Goal: Task Accomplishment & Management: Manage account settings

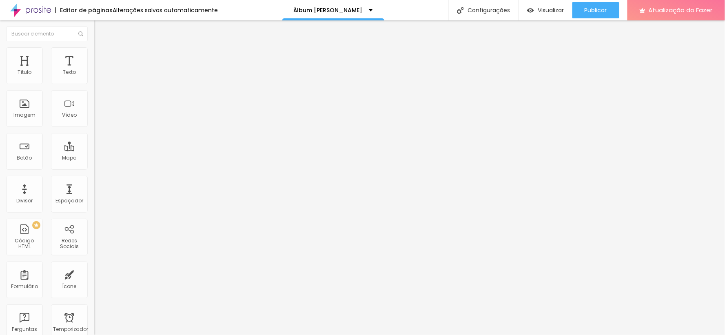
click at [94, 51] on li "Estilo" at bounding box center [141, 51] width 94 height 8
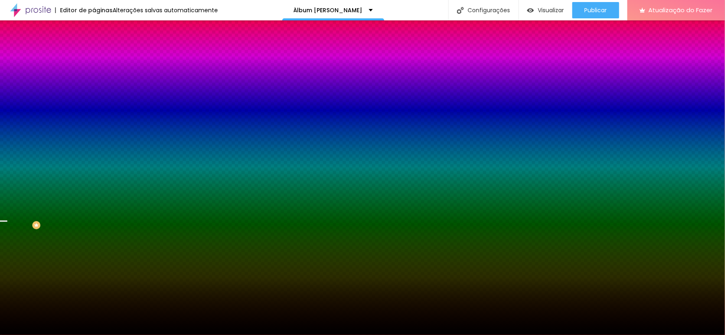
click at [99, 75] on font "Trocar imagem" at bounding box center [119, 71] width 40 height 7
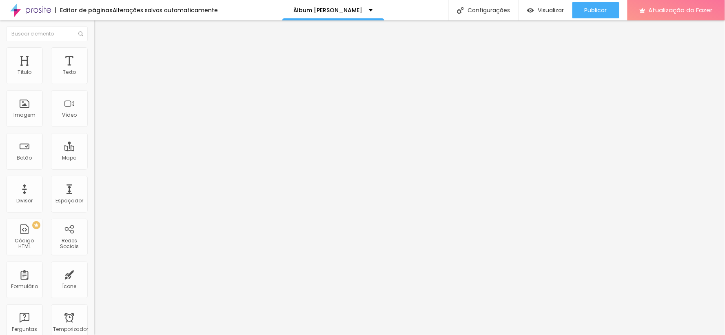
click at [94, 51] on img at bounding box center [97, 50] width 7 height 7
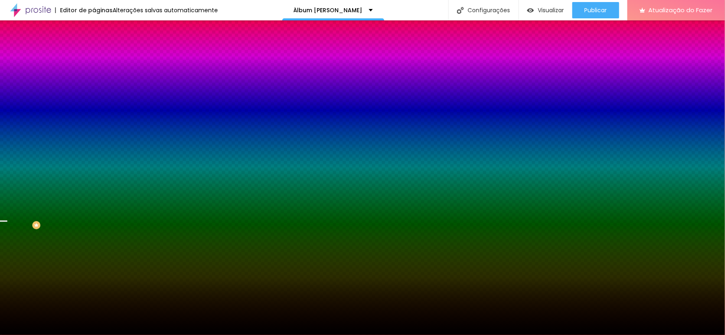
click at [94, 47] on li "Conteúdo" at bounding box center [141, 43] width 94 height 8
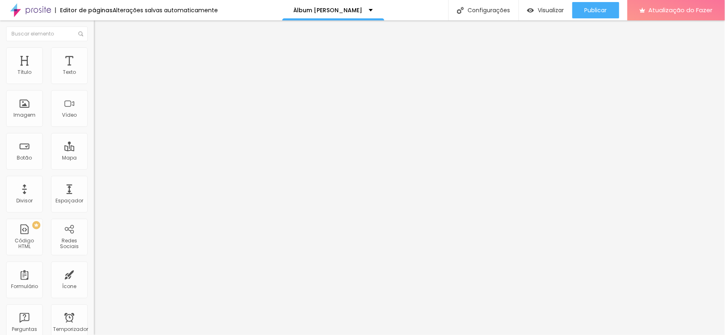
click at [94, 75] on div "Modo Encaixotado Encaixotado Completo" at bounding box center [141, 75] width 94 height 22
click at [94, 74] on font "Encaixotado" at bounding box center [110, 70] width 32 height 7
click at [94, 87] on span "Completo" at bounding box center [106, 83] width 25 height 7
click at [94, 55] on li "Avançado" at bounding box center [141, 59] width 94 height 8
click at [94, 47] on li "Conteúdo" at bounding box center [141, 43] width 94 height 8
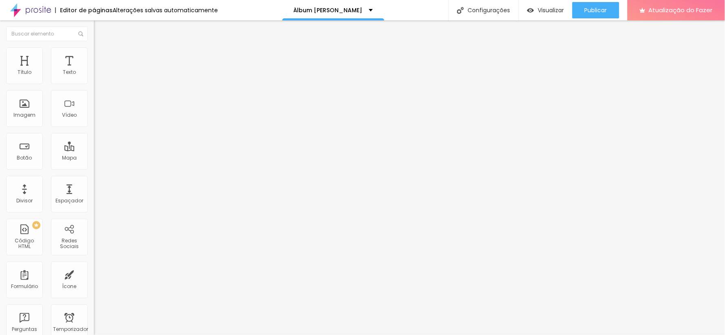
click at [94, 81] on div at bounding box center [141, 78] width 94 height 7
click at [101, 58] on font "Avançado" at bounding box center [114, 61] width 27 height 7
click at [94, 53] on li "Estilo" at bounding box center [141, 51] width 94 height 8
click at [94, 49] on img at bounding box center [97, 50] width 7 height 7
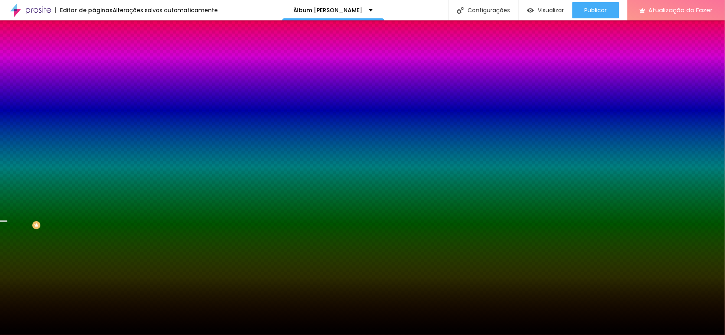
click at [101, 58] on font "Avançado" at bounding box center [114, 61] width 27 height 7
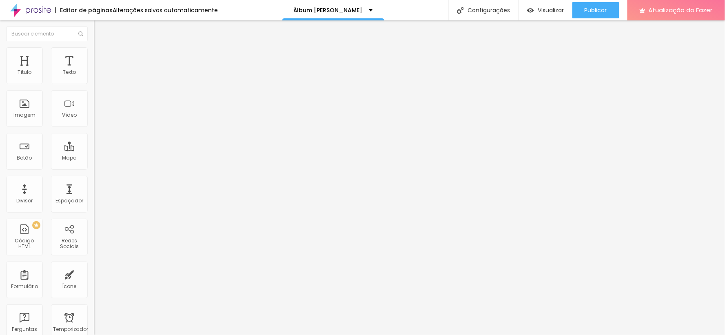
drag, startPoint x: 47, startPoint y: 84, endPoint x: 40, endPoint y: 79, distance: 8.6
click at [94, 158] on div at bounding box center [141, 161] width 94 height 7
type input "15"
type input "10"
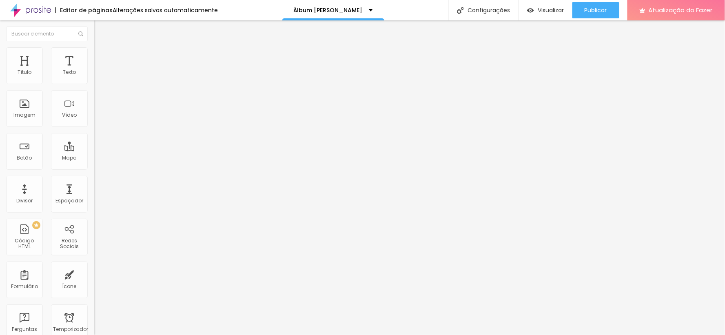
type input "10"
type input "5"
type input "0"
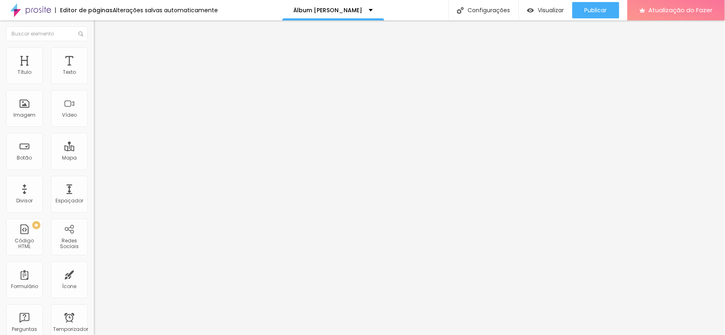
drag, startPoint x: 47, startPoint y: 80, endPoint x: 16, endPoint y: 82, distance: 31.0
type input "0"
click at [94, 158] on input "range" at bounding box center [120, 161] width 53 height 7
type input "321"
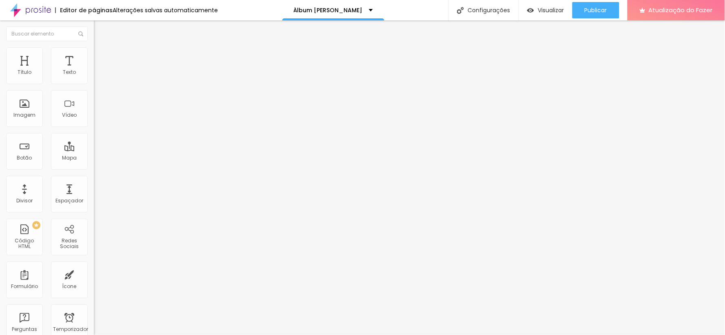
type input "362"
type input "368"
type input "386"
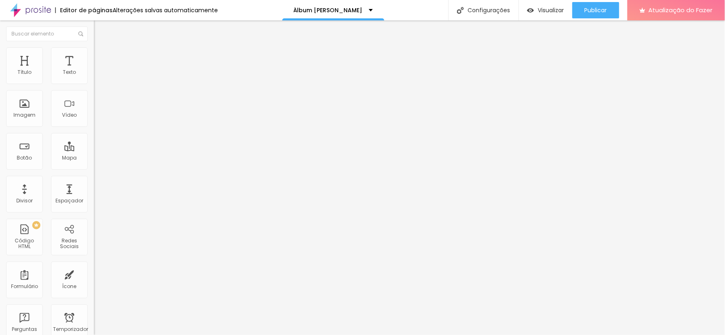
type input "386"
type input "391"
type input "397"
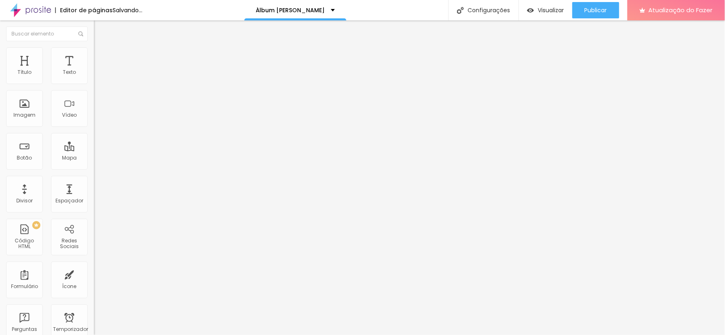
type input "362"
type input "327"
type input "298"
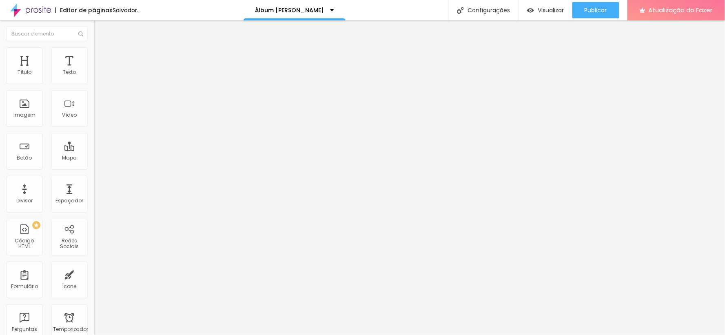
type input "298"
type input "292"
type input "239"
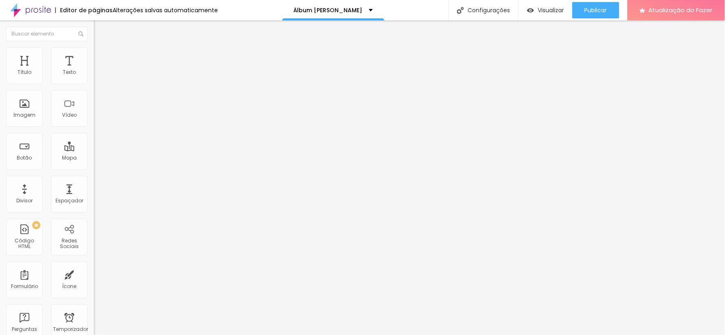
type input "210"
type input "175"
type input "151"
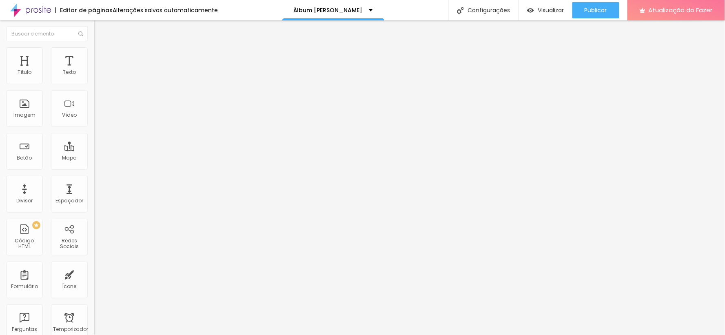
type input "151"
type input "116"
type input "99"
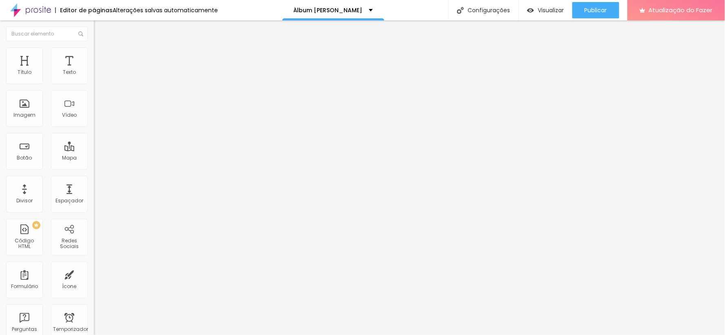
type input "87"
type input "81"
type input "110"
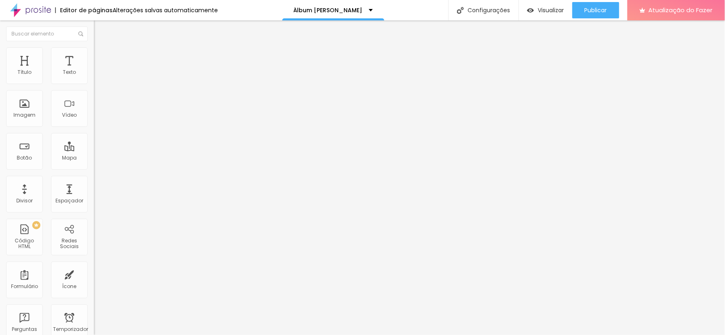
type input "110"
type input "163"
type input "175"
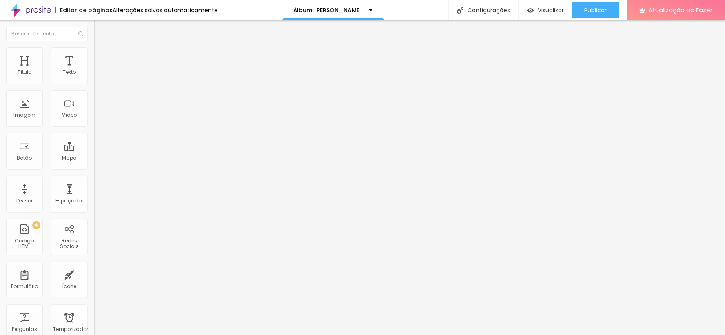
type input "187"
type input "192"
type input "210"
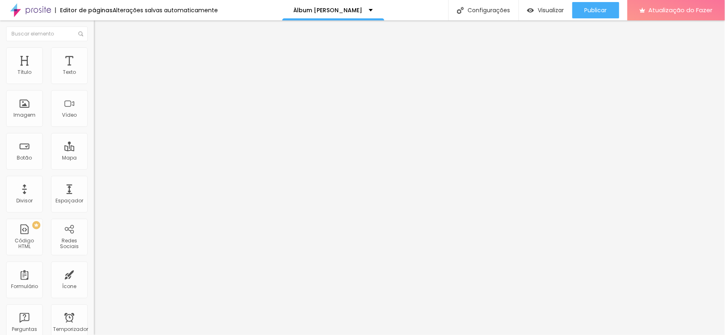
type input "210"
type input "216"
type input "227"
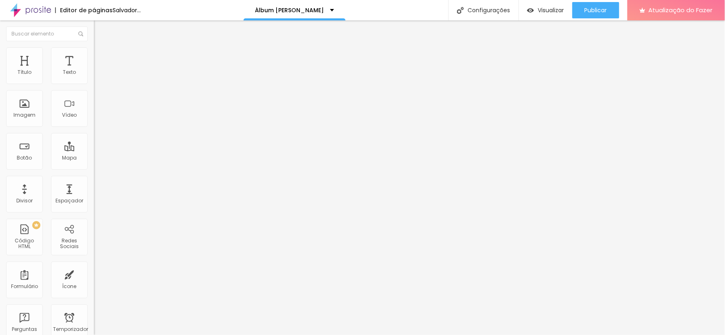
type input "280"
type input "309"
type input "321"
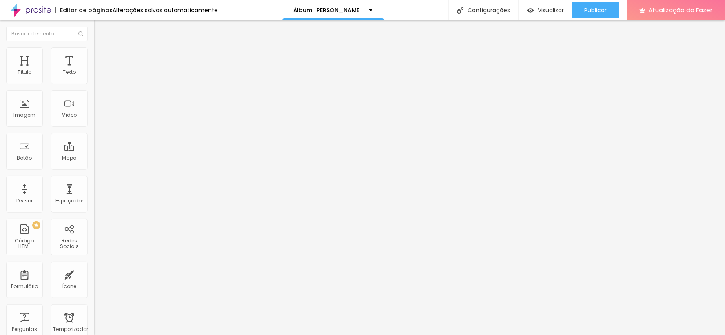
type input "321"
type input "333"
type input "339"
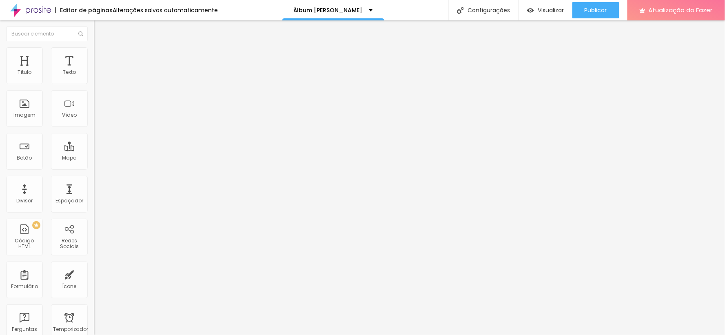
type input "345"
type input "356"
type input "362"
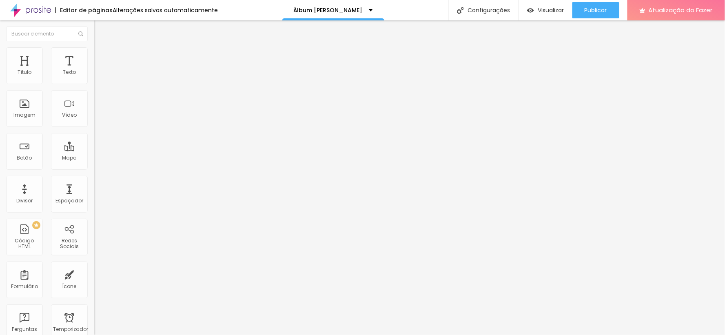
type input "362"
type input "356"
type input "274"
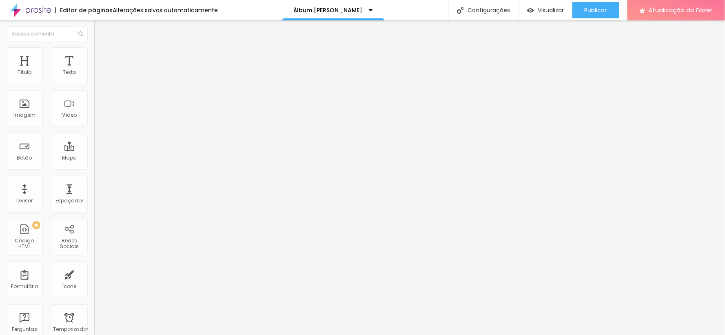
type input "268"
type input "257"
type input "251"
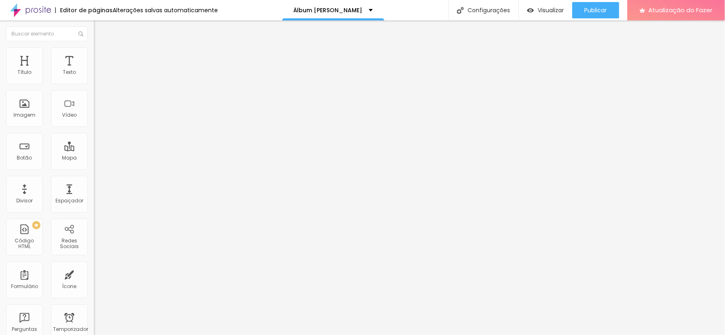
type input "251"
type input "245"
type input "239"
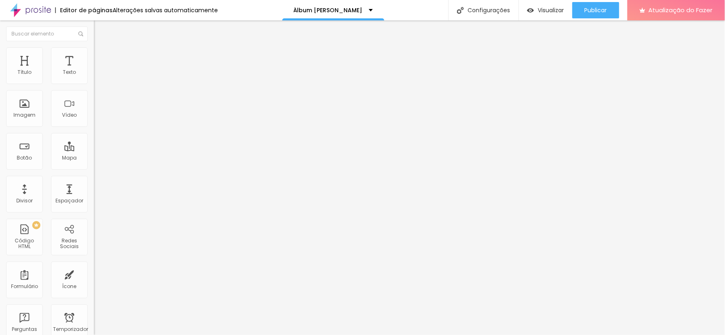
type input "233"
type input "216"
type input "210"
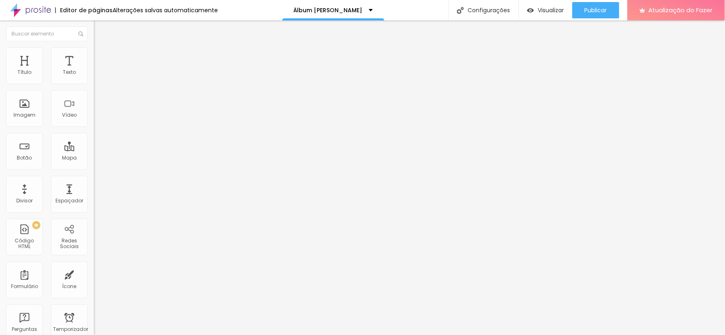
type input "210"
type input "204"
type input "192"
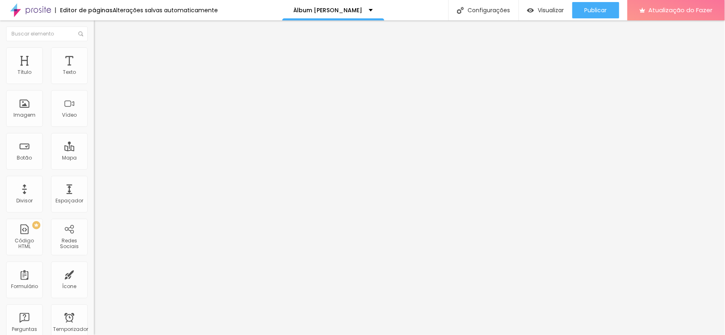
type input "198"
type input "210"
type input "222"
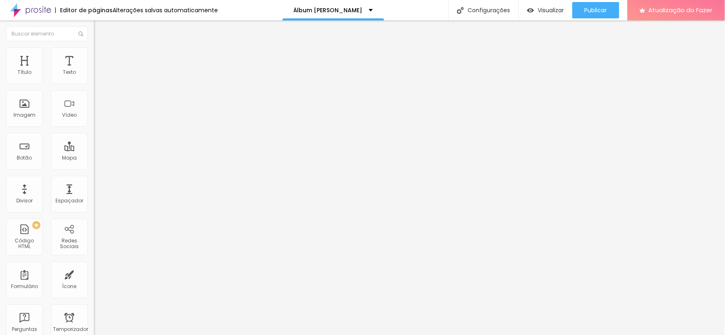
type input "222"
type input "239"
type input "251"
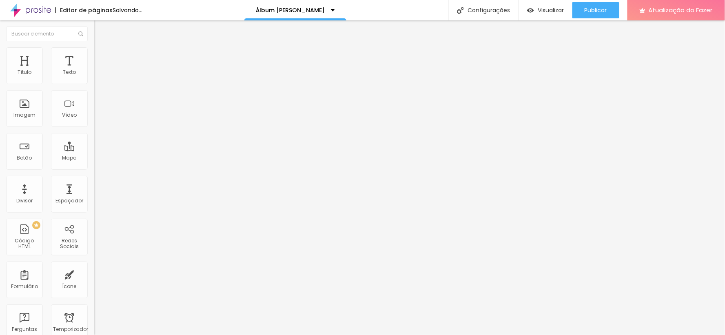
type input "245"
type input "239"
type input "233"
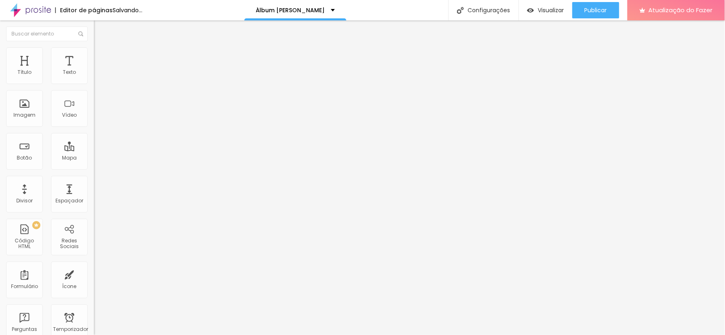
type input "233"
type input "222"
type input "216"
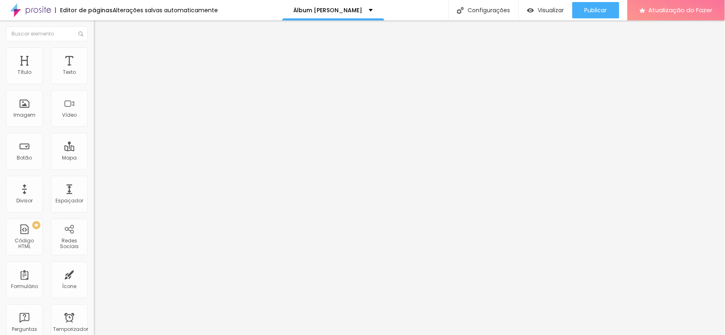
type input "210"
drag, startPoint x: 43, startPoint y: 95, endPoint x: 34, endPoint y: 98, distance: 9.3
type input "210"
click at [94, 274] on input "range" at bounding box center [120, 277] width 53 height 7
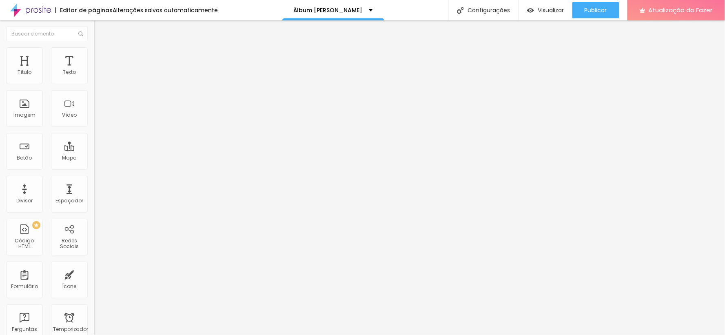
click at [101, 58] on font "Avançado" at bounding box center [114, 61] width 27 height 7
type input "181"
type input "175"
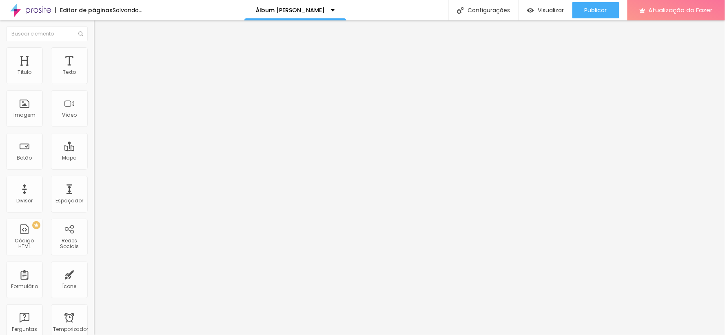
type input "192"
type input "251"
type input "274"
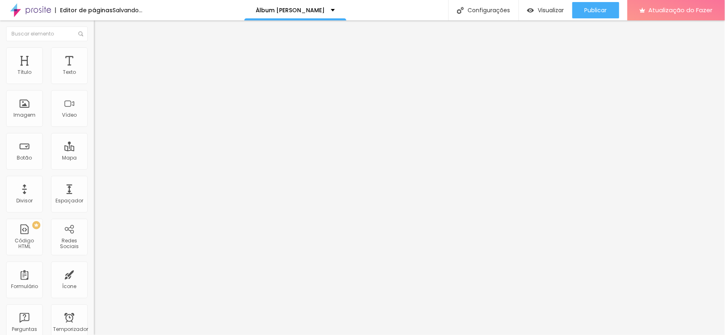
type input "274"
type input "286"
type input "298"
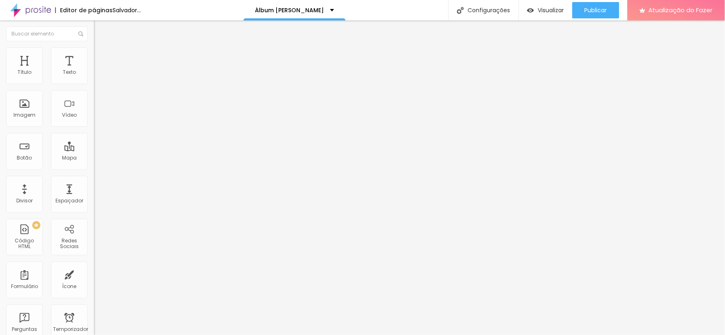
type input "304"
type input "309"
type input "292"
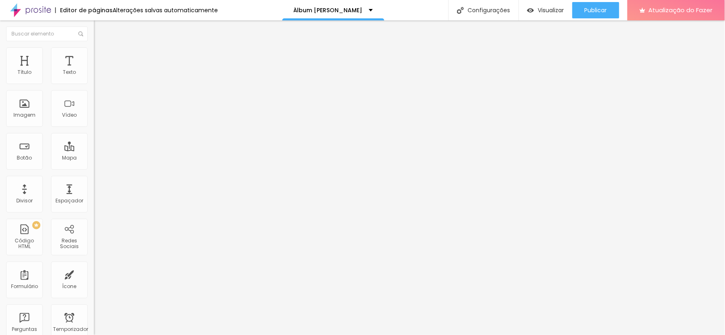
type input "292"
type input "286"
type input "280"
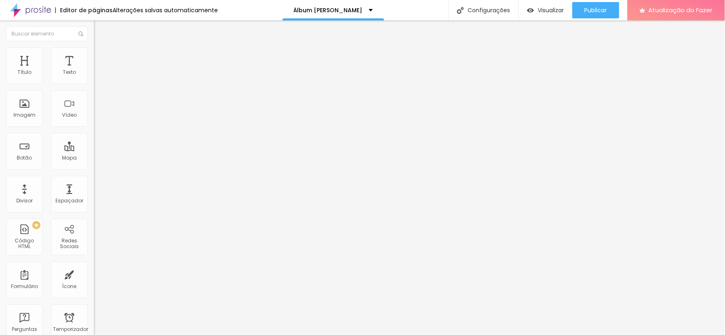
type input "274"
type input "268"
type input "263"
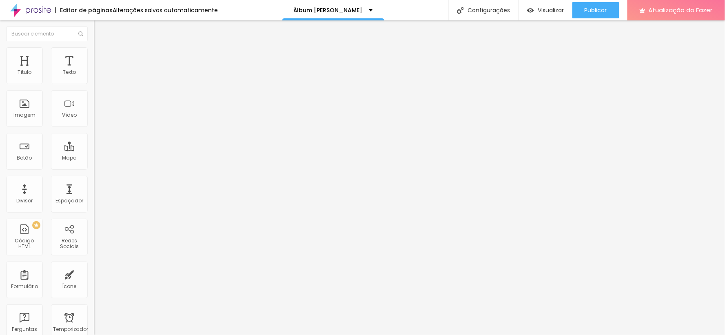
type input "263"
type input "257"
type input "251"
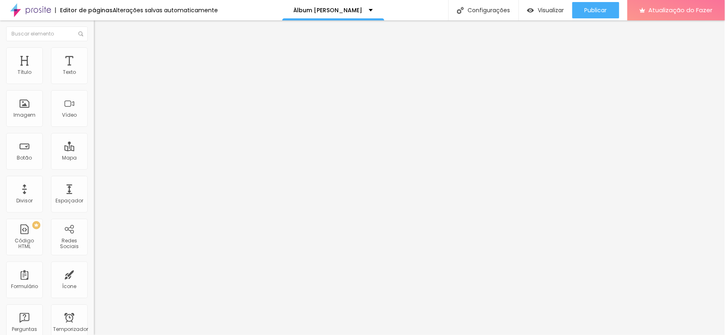
type input "245"
type input "239"
type input "245"
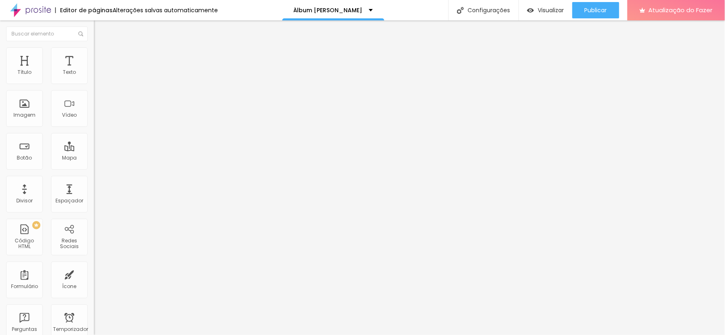
type input "245"
type input "251"
drag, startPoint x: 32, startPoint y: 95, endPoint x: 38, endPoint y: 95, distance: 6.1
type input "257"
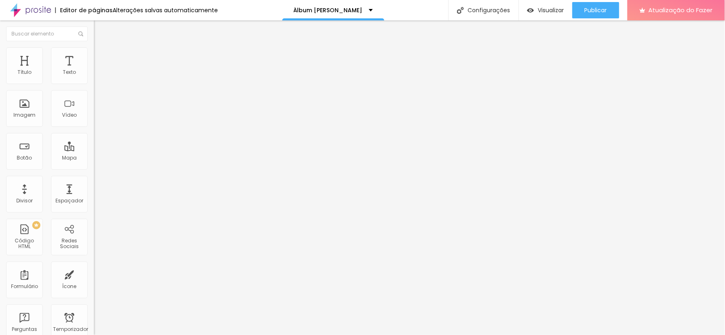
click at [94, 274] on input "range" at bounding box center [120, 277] width 53 height 7
type input "257"
type input "245"
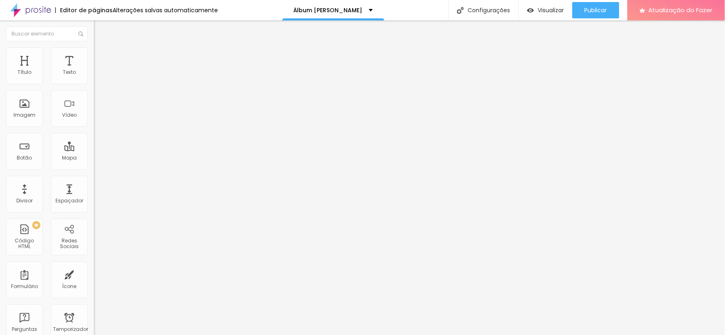
click at [94, 274] on input "range" at bounding box center [120, 277] width 53 height 7
click at [101, 58] on font "Avançado" at bounding box center [114, 61] width 27 height 7
click at [94, 58] on ul "Conteúdo Estilo Avançado" at bounding box center [141, 51] width 94 height 24
click at [94, 49] on img at bounding box center [97, 50] width 7 height 7
type input "70"
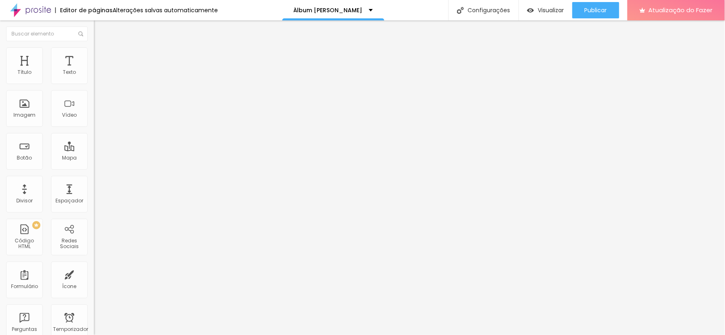
type input "70"
type input "65"
drag, startPoint x: 59, startPoint y: 87, endPoint x: 55, endPoint y: 89, distance: 4.9
type input "65"
click at [94, 84] on input "range" at bounding box center [120, 80] width 53 height 7
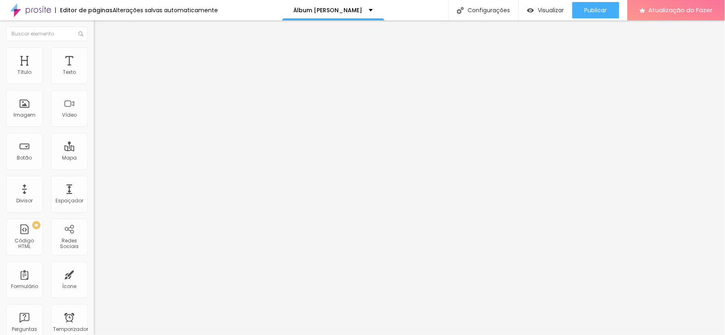
type input "60"
type input "55"
type input "50"
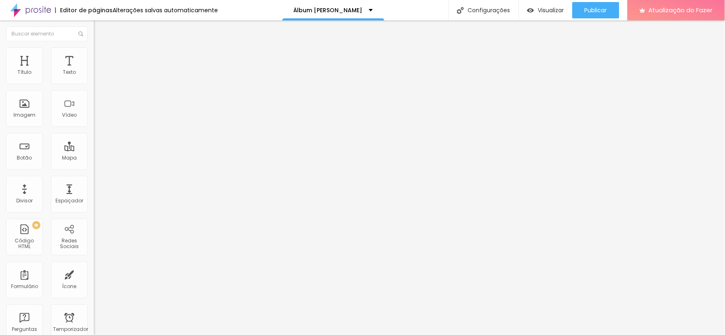
type input "50"
type input "45"
type input "40"
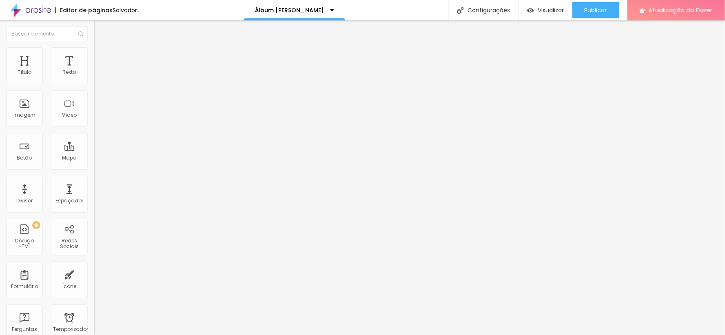
type input "35"
drag, startPoint x: 50, startPoint y: 89, endPoint x: 32, endPoint y: 86, distance: 18.2
type input "35"
click at [94, 84] on input "range" at bounding box center [120, 80] width 53 height 7
type input "40"
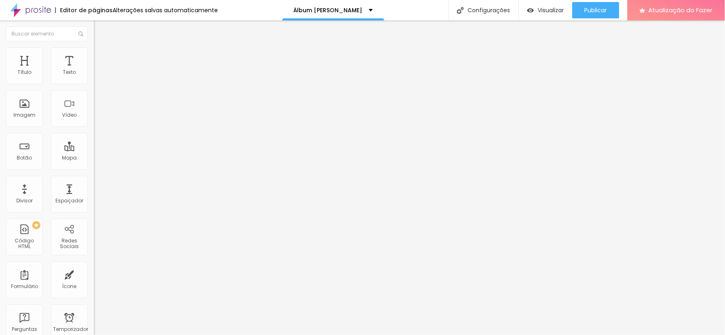
type input "40"
type input "45"
type input "50"
drag, startPoint x: 32, startPoint y: 86, endPoint x: 44, endPoint y: 87, distance: 11.9
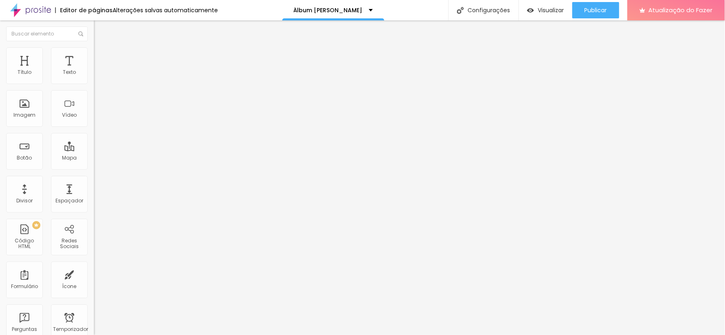
type input "50"
click at [94, 84] on input "range" at bounding box center [120, 80] width 53 height 7
click at [94, 55] on li "Avançado" at bounding box center [141, 59] width 94 height 8
click at [94, 52] on li "Estilo" at bounding box center [141, 51] width 94 height 8
click at [94, 52] on img at bounding box center [97, 50] width 7 height 7
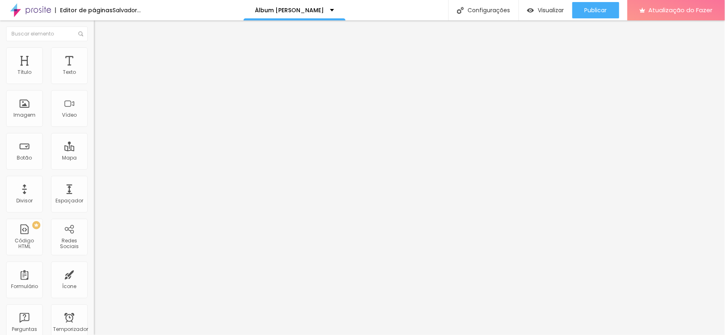
click at [94, 84] on div at bounding box center [141, 80] width 94 height 7
type input "60"
type input "55"
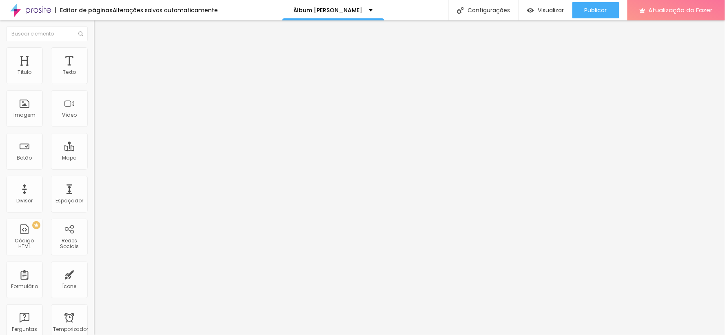
type input "50"
drag, startPoint x: 49, startPoint y: 87, endPoint x: 42, endPoint y: 88, distance: 6.9
type input "50"
click at [94, 84] on input "range" at bounding box center [120, 80] width 53 height 7
click at [94, 52] on li "Estilo" at bounding box center [141, 51] width 94 height 8
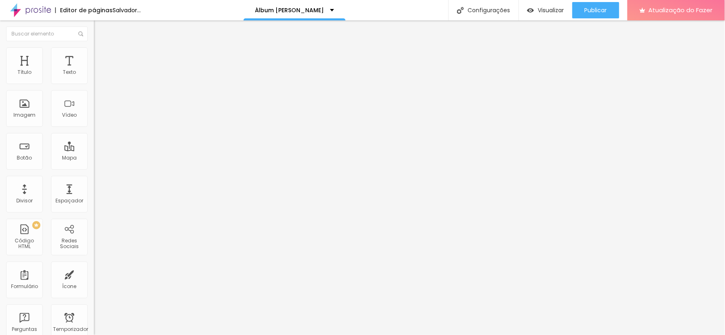
click at [94, 84] on div at bounding box center [141, 80] width 94 height 7
type input "50"
click at [94, 84] on input "range" at bounding box center [120, 80] width 53 height 7
click at [94, 50] on ul "Conteúdo Estilo Avançado" at bounding box center [141, 51] width 94 height 24
click at [101, 56] on font "Estilo" at bounding box center [107, 52] width 13 height 7
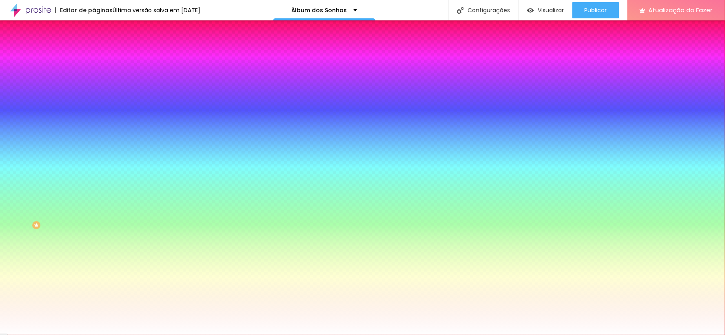
click at [99, 75] on font "Trocar imagem" at bounding box center [119, 71] width 40 height 7
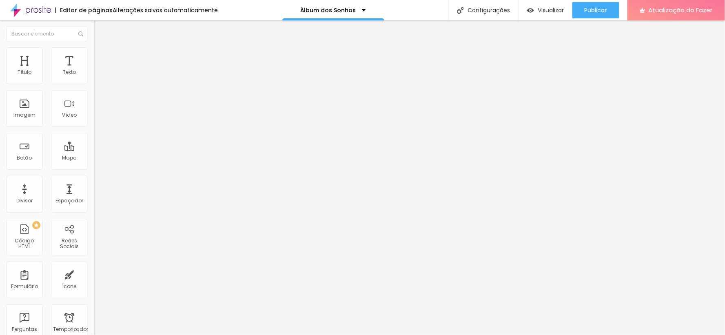
click at [101, 55] on font "Estilo" at bounding box center [107, 52] width 13 height 7
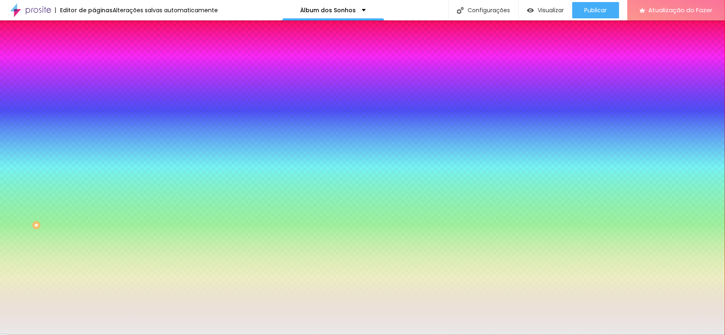
click at [94, 78] on div at bounding box center [141, 78] width 94 height 0
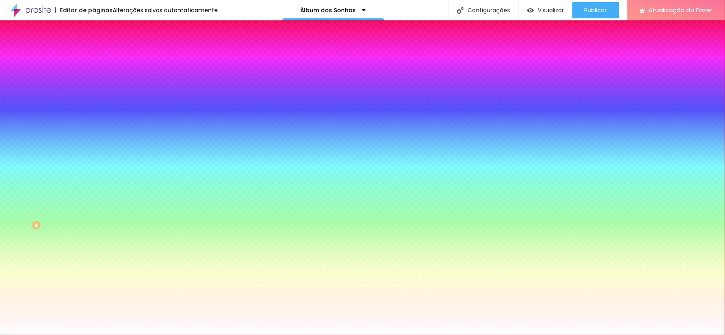
type input "#FFFFFF"
drag, startPoint x: 15, startPoint y: 97, endPoint x: 4, endPoint y: 84, distance: 17.1
click at [94, 84] on div "Cor de fundo Voltar ao padrão #FFFFFF 0 Borda arredondada" at bounding box center [141, 133] width 94 height 138
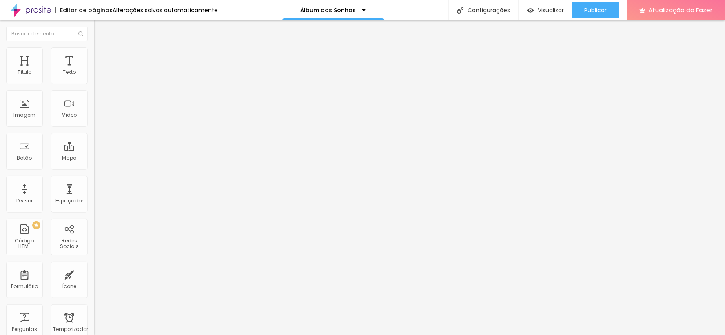
click at [101, 56] on font "Estilo" at bounding box center [107, 52] width 13 height 7
click at [94, 51] on li "Estilo" at bounding box center [141, 51] width 94 height 8
click at [94, 49] on img at bounding box center [97, 50] width 7 height 7
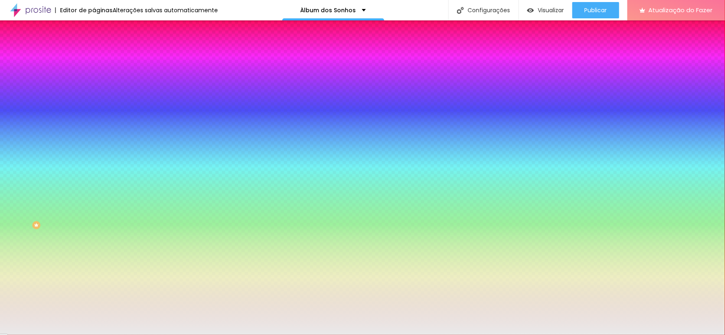
click at [94, 82] on input "#EAEAEA" at bounding box center [143, 82] width 98 height 8
click at [94, 78] on div at bounding box center [141, 78] width 94 height 0
type input "#FFFFFF"
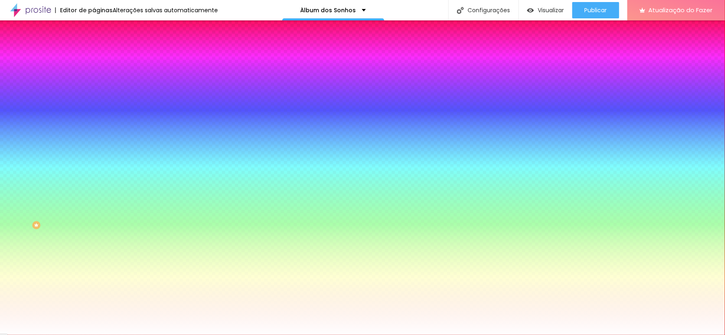
drag, startPoint x: 15, startPoint y: 96, endPoint x: 1, endPoint y: 83, distance: 19.0
click at [94, 83] on div "Cor de fundo Voltar ao padrão #FFFFFF 0 Borda arredondada" at bounding box center [141, 133] width 94 height 138
drag, startPoint x: 58, startPoint y: 174, endPoint x: 91, endPoint y: 183, distance: 33.3
click at [94, 174] on div "Editar nulo Conteúdo Estilo Avançado Cor de fundo Voltar ao padrão #FFFFFF 0 Bo…" at bounding box center [141, 177] width 94 height 314
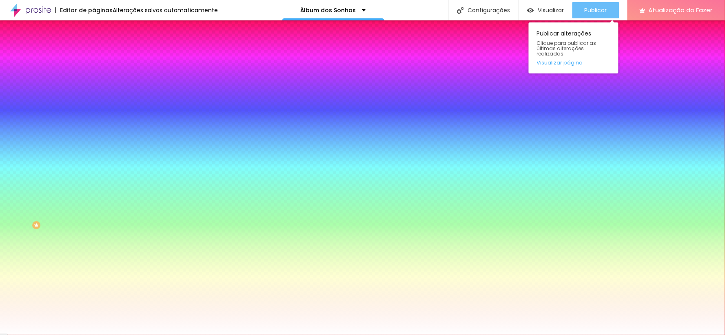
click at [606, 9] on font "Publicar" at bounding box center [595, 10] width 22 height 8
